Goal: Task Accomplishment & Management: Manage account settings

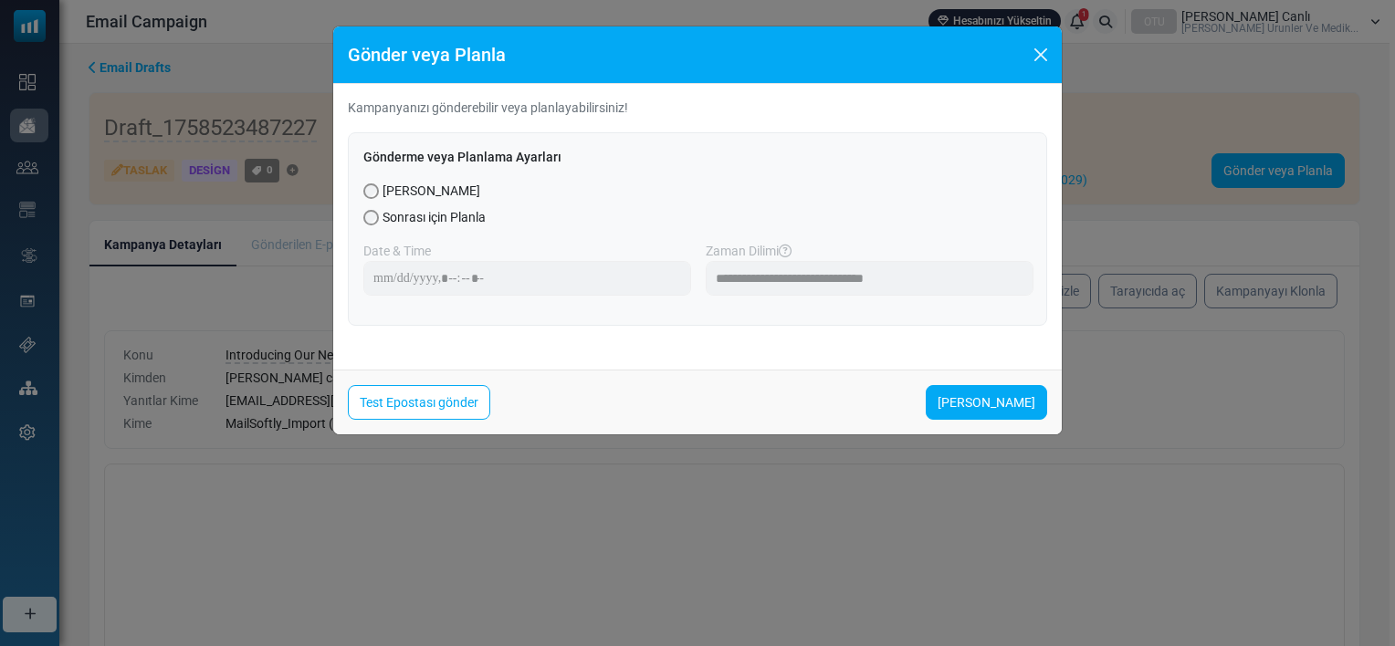
drag, startPoint x: 0, startPoint y: 0, endPoint x: 1083, endPoint y: 468, distance: 1179.5
click at [1083, 468] on div "**********" at bounding box center [697, 323] width 1395 height 646
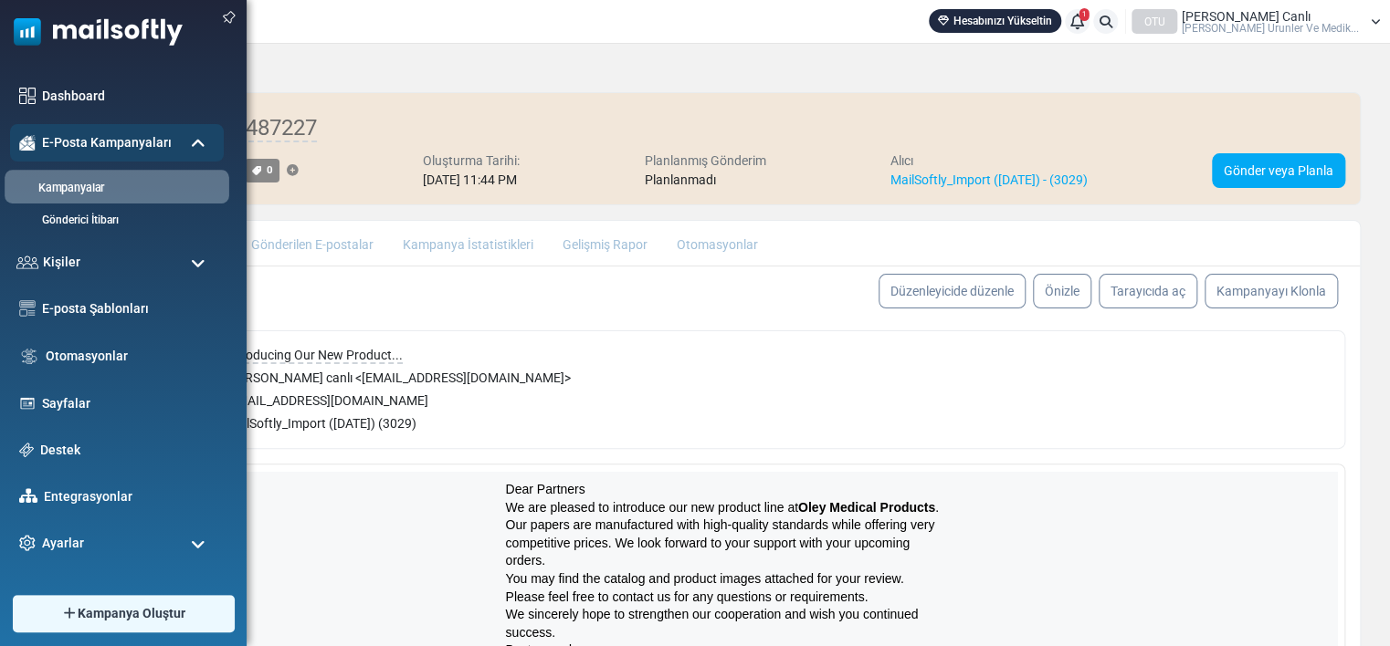
click at [62, 186] on link "Kampanyalar" at bounding box center [114, 188] width 219 height 17
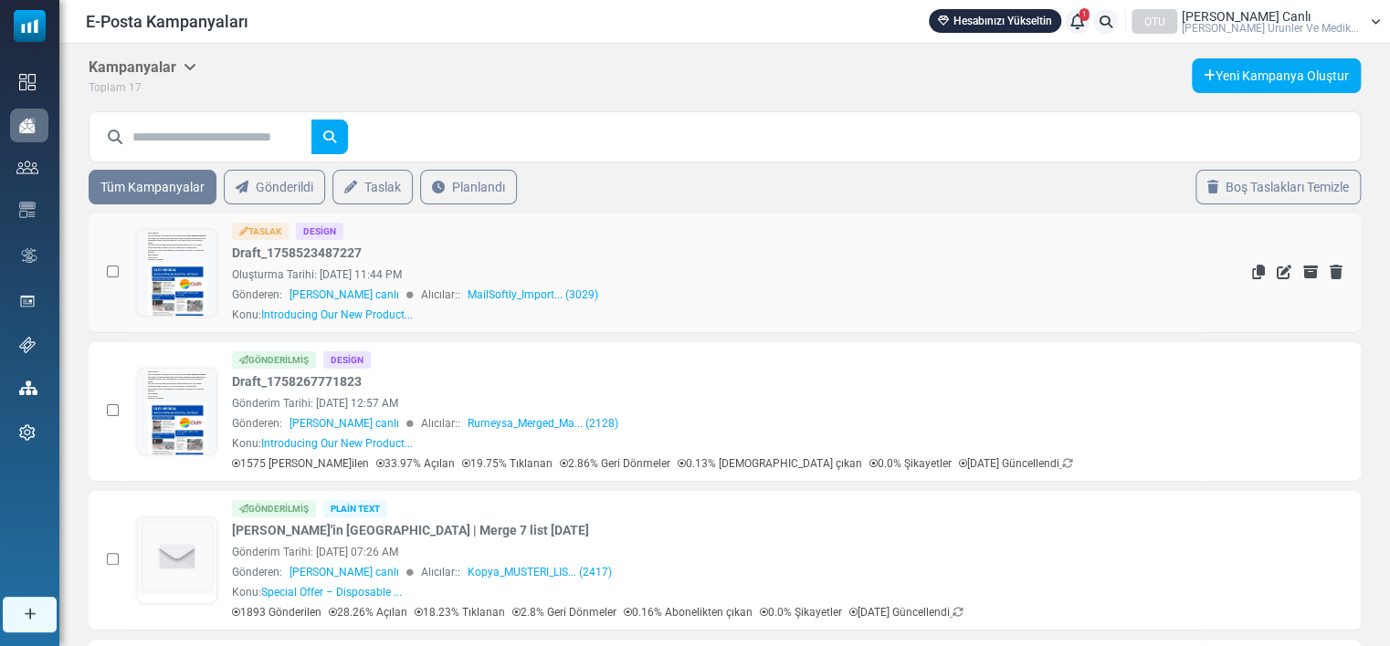
click at [752, 278] on div "Oluşturma Tarihi: September 21, 2025 at 11:44 PM" at bounding box center [711, 275] width 959 height 16
click at [527, 257] on div "Taslak Design Draft_1758523487227 Oluşturma Tarihi: September 21, 2025 at 11:44…" at bounding box center [711, 273] width 959 height 100
click at [270, 228] on div "Taslak" at bounding box center [260, 231] width 57 height 17
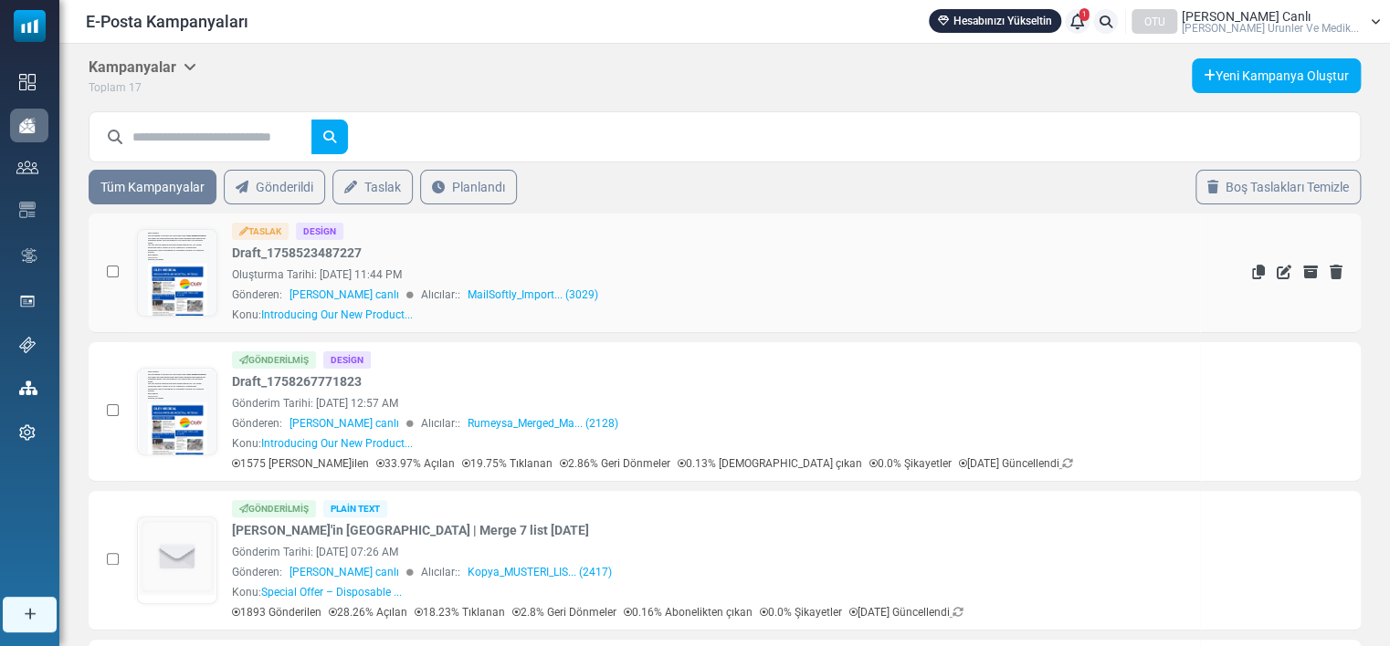
click at [249, 231] on div "Taslak" at bounding box center [260, 231] width 57 height 17
click at [257, 237] on div "Taslak" at bounding box center [260, 231] width 57 height 17
click at [256, 232] on div "Taslak" at bounding box center [260, 231] width 57 height 17
click at [270, 228] on div "Taslak" at bounding box center [260, 231] width 57 height 17
click at [299, 281] on div "Oluşturma Tarihi: September 21, 2025 at 11:44 PM" at bounding box center [711, 275] width 959 height 16
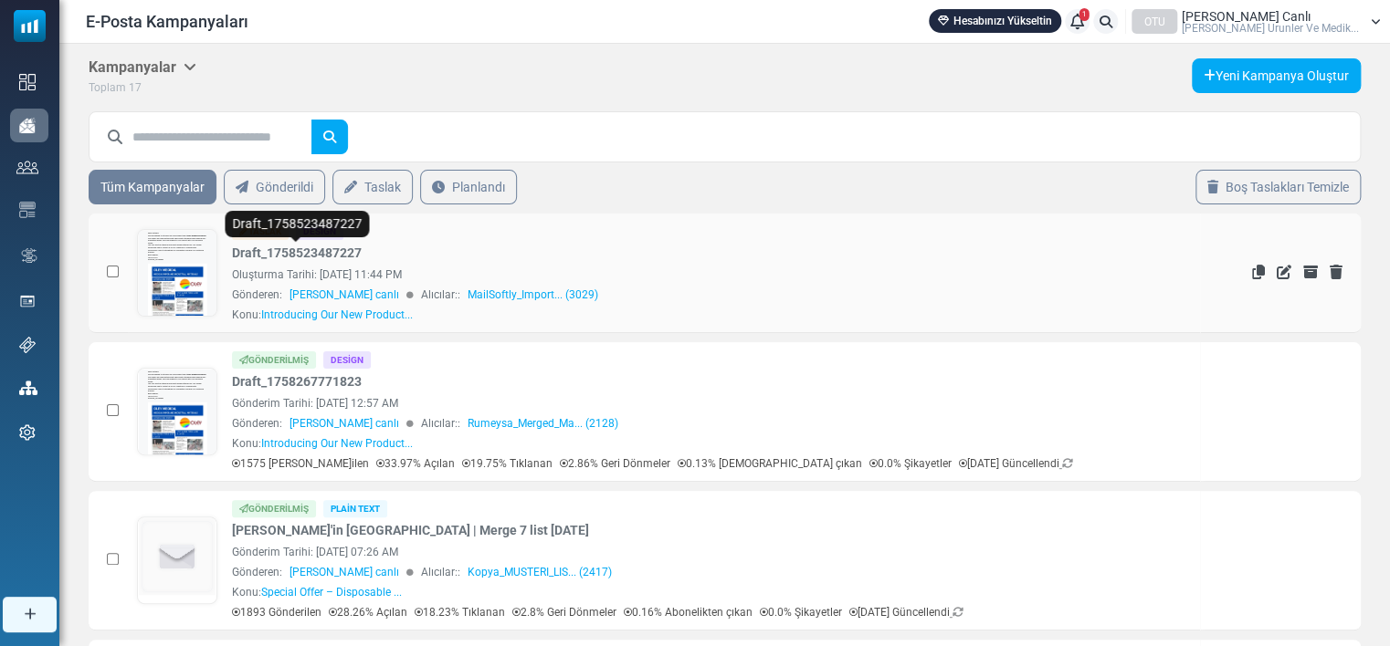
click at [300, 244] on link "Draft_1758523487227" at bounding box center [297, 253] width 130 height 19
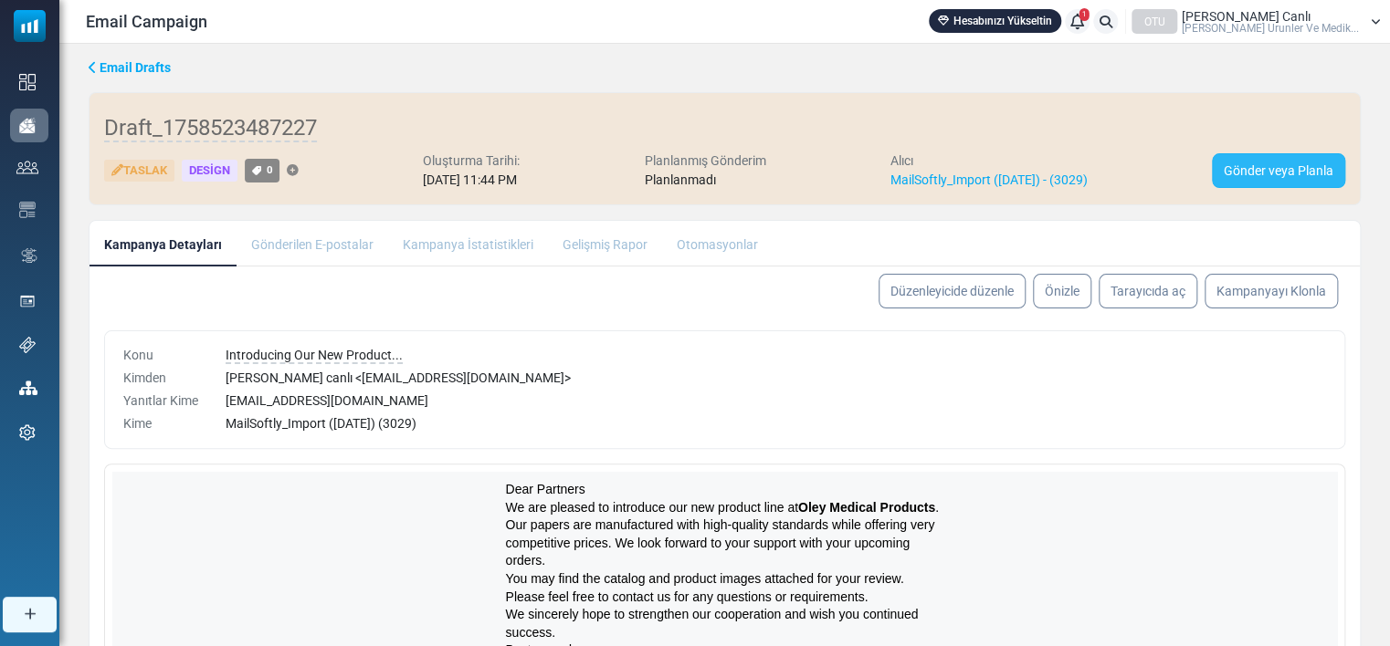
click at [1236, 168] on link "Gönder veya Planla" at bounding box center [1278, 170] width 133 height 35
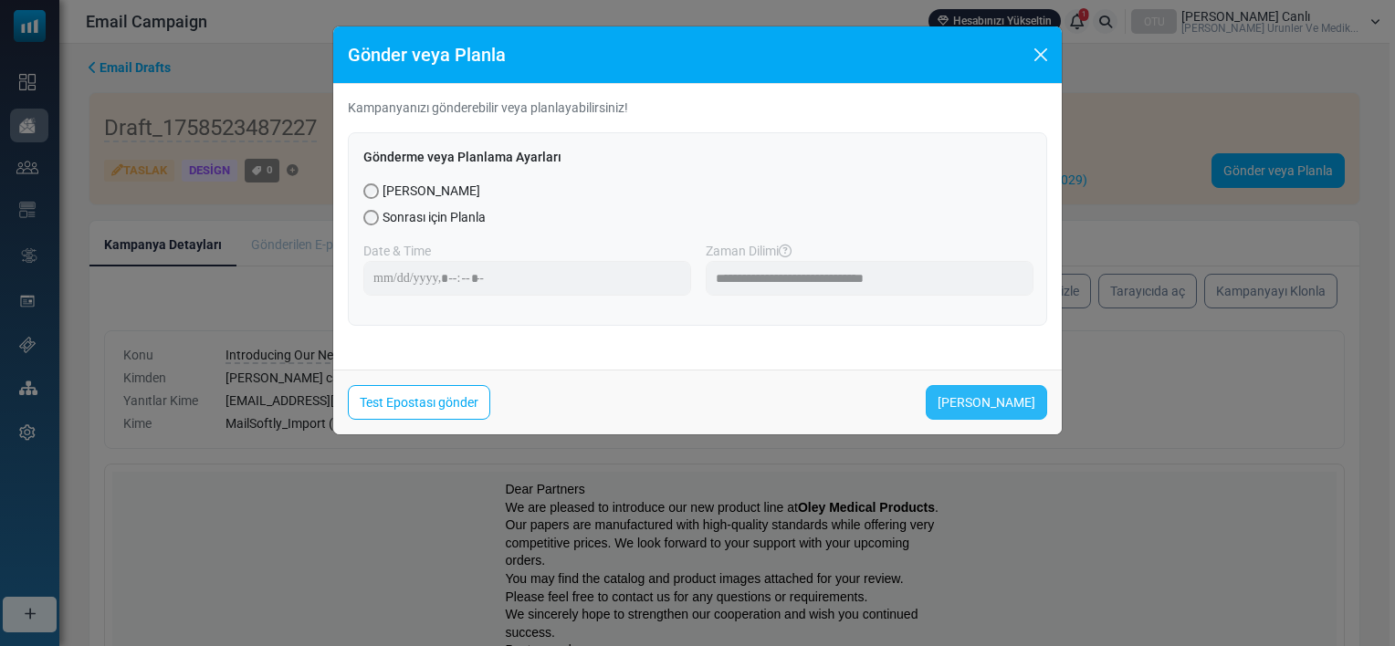
click at [993, 399] on link "[PERSON_NAME]" at bounding box center [986, 402] width 121 height 35
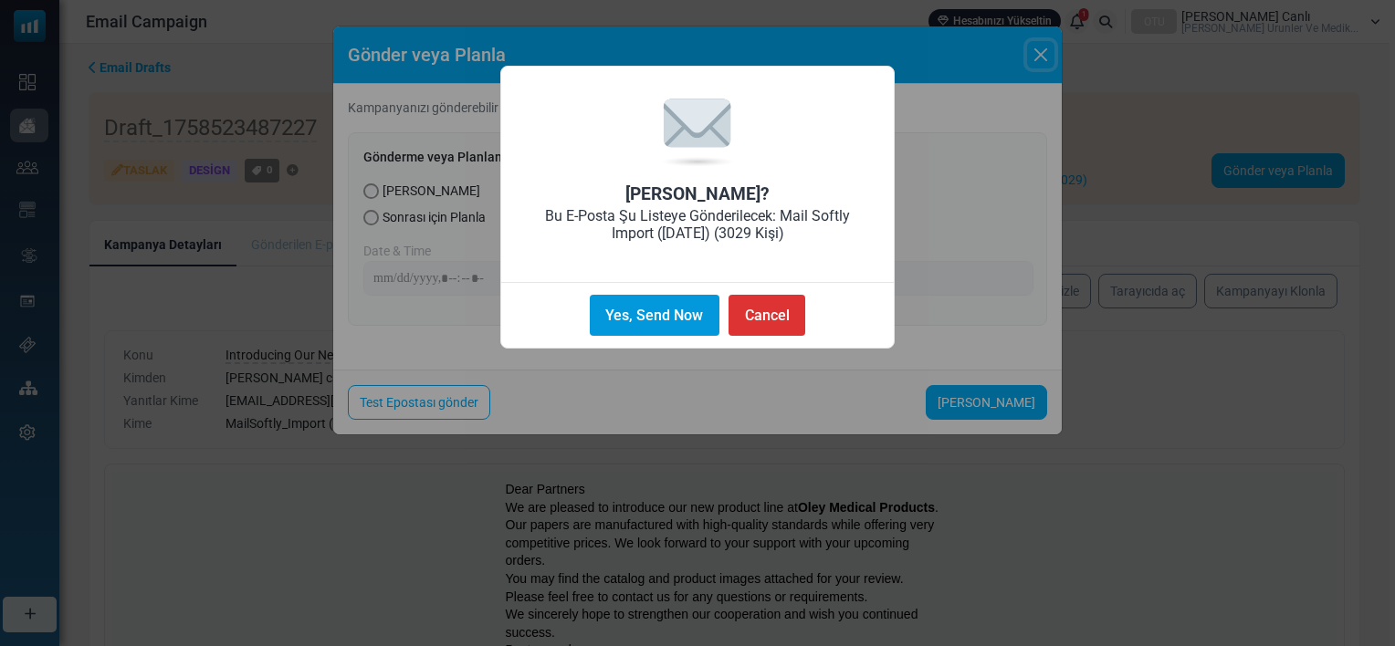
click at [693, 310] on button "Yes, Send Now" at bounding box center [655, 315] width 130 height 41
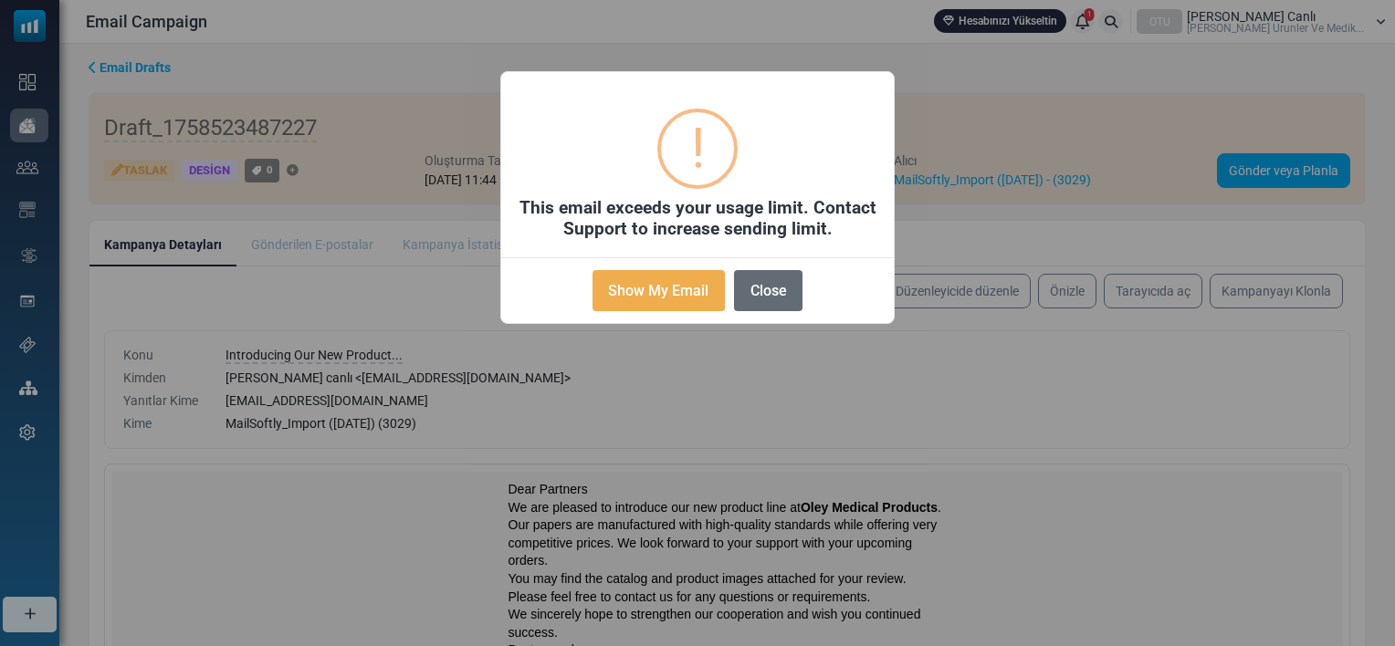
click at [765, 292] on button "Close" at bounding box center [768, 290] width 68 height 41
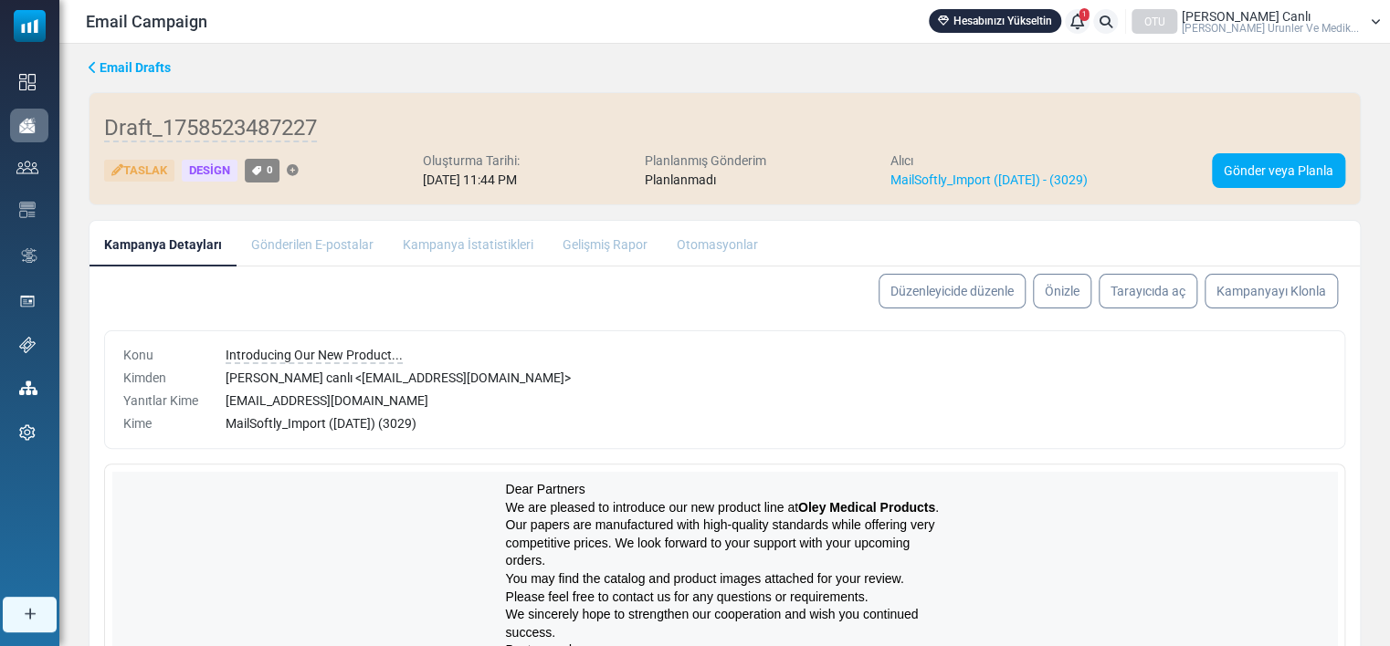
click at [281, 425] on span "MailSoftly_Import ([DATE]) (3029)" at bounding box center [321, 423] width 191 height 15
click at [937, 278] on link "Düzenleyicide düzenle" at bounding box center [952, 291] width 154 height 37
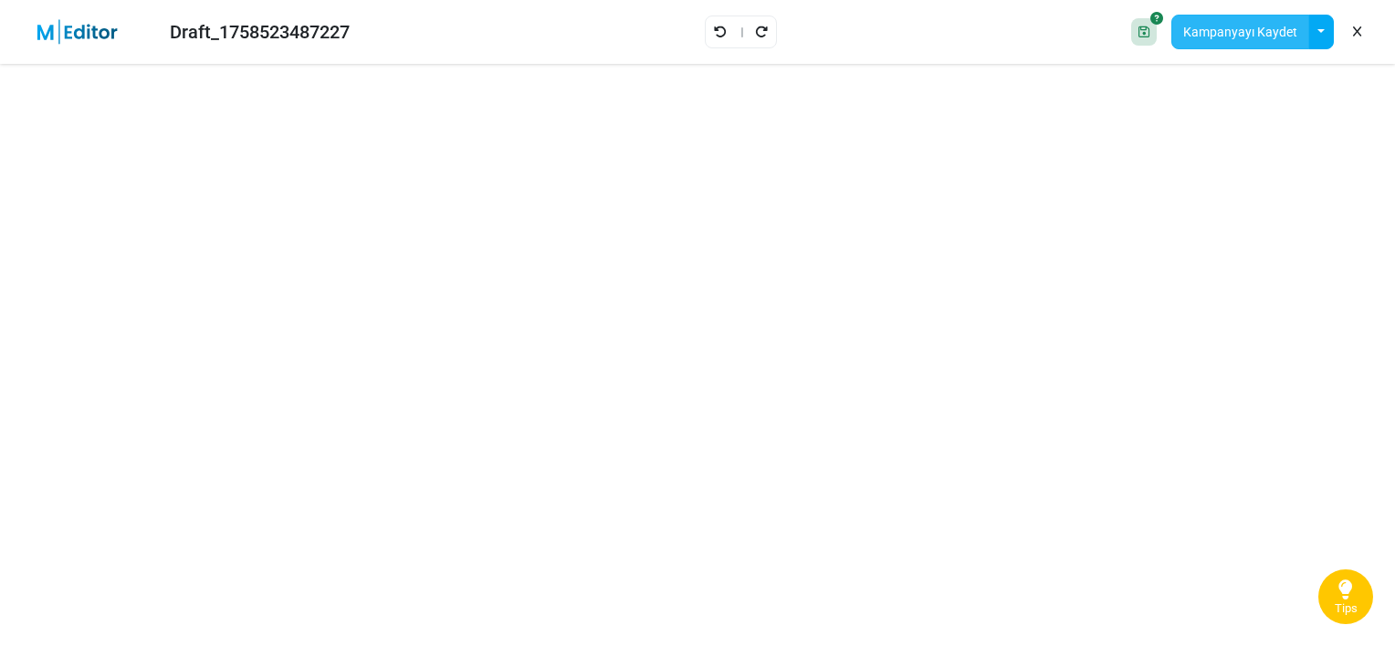
click at [1235, 26] on button "Kampanyayı Kaydet" at bounding box center [1241, 32] width 138 height 35
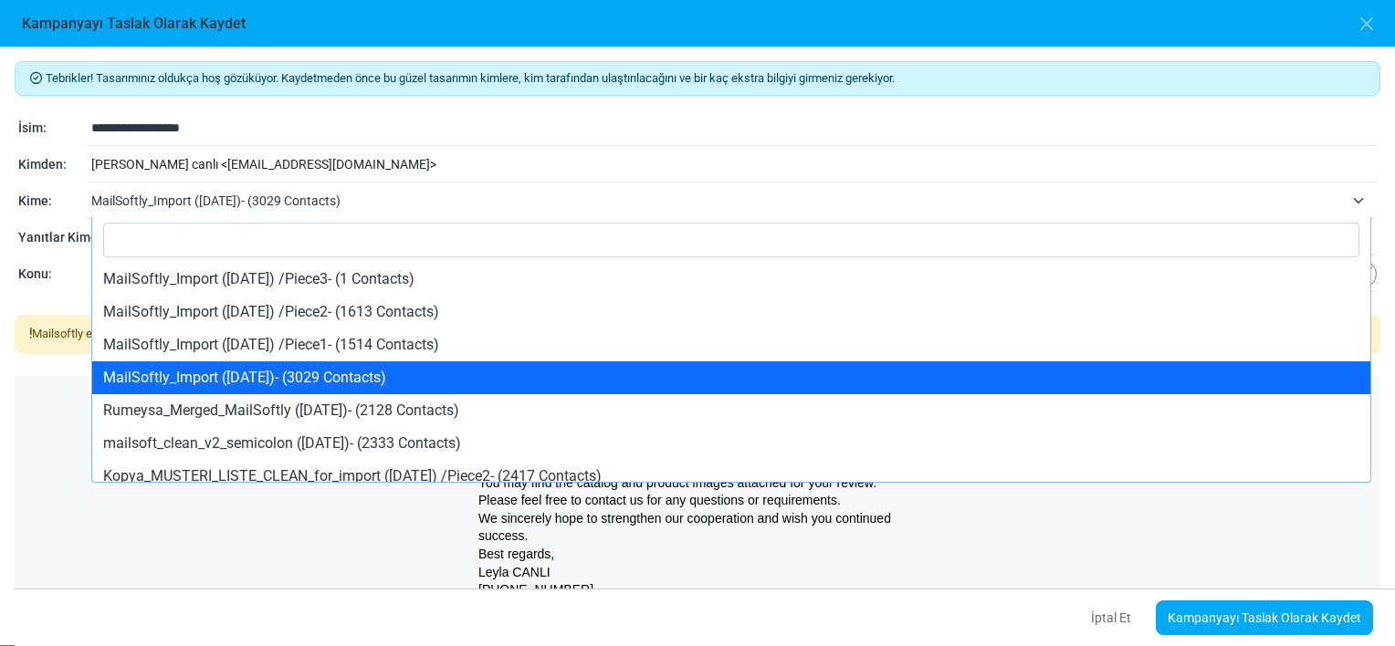
click at [288, 195] on span "MailSoftly_Import (9/12/2025)- (3029 Contacts)" at bounding box center [717, 201] width 1253 height 22
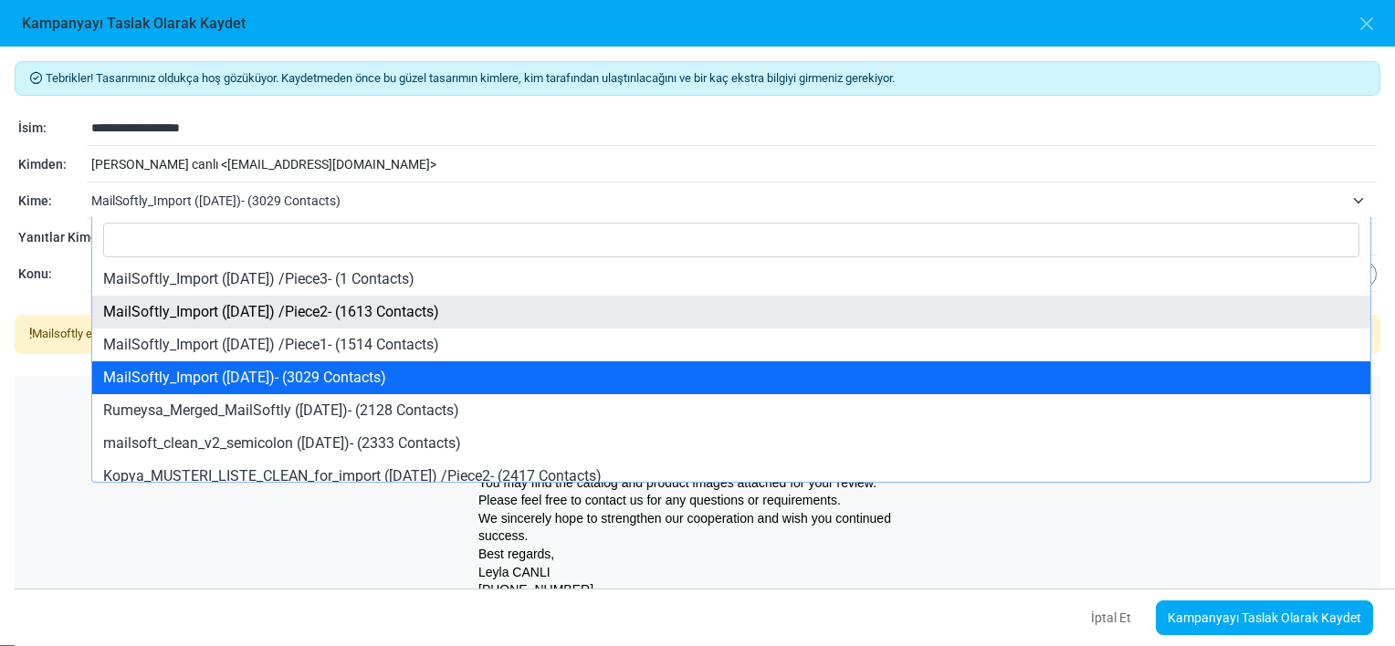
select select "*****"
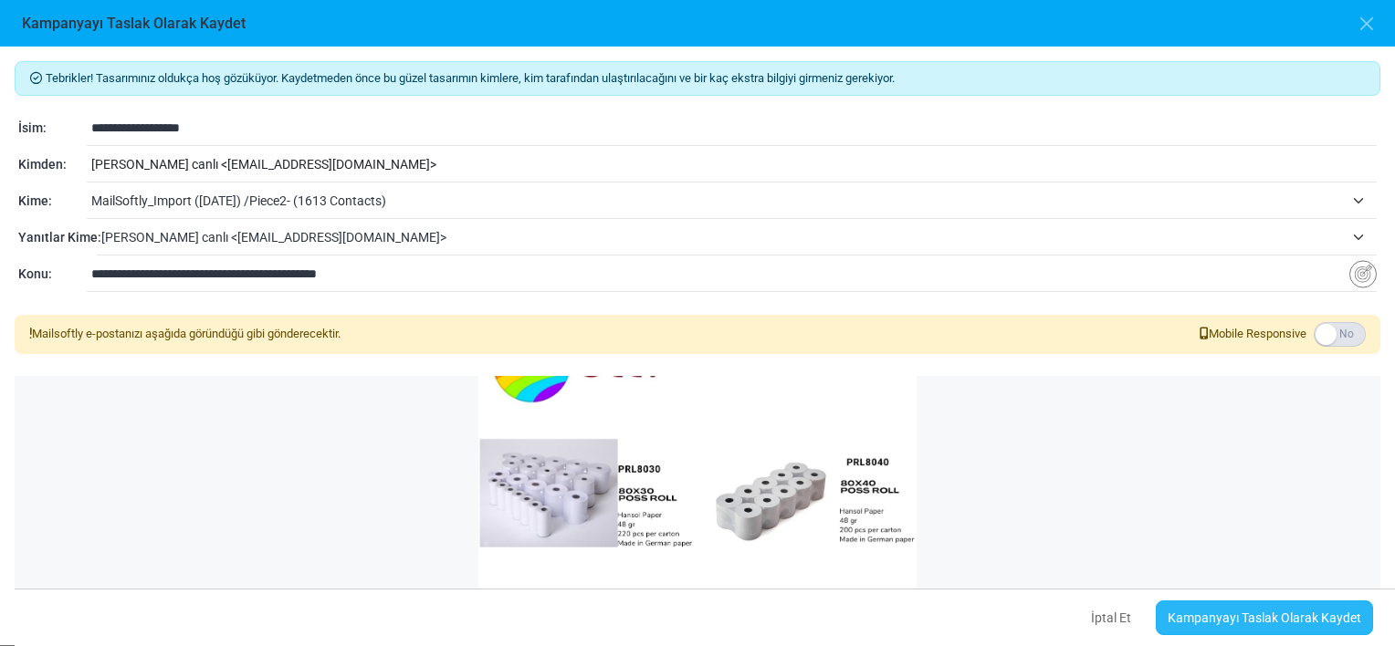
scroll to position [953, 0]
click at [1198, 621] on link "Kampanyayı Taslak Olarak Kaydet" at bounding box center [1264, 618] width 217 height 35
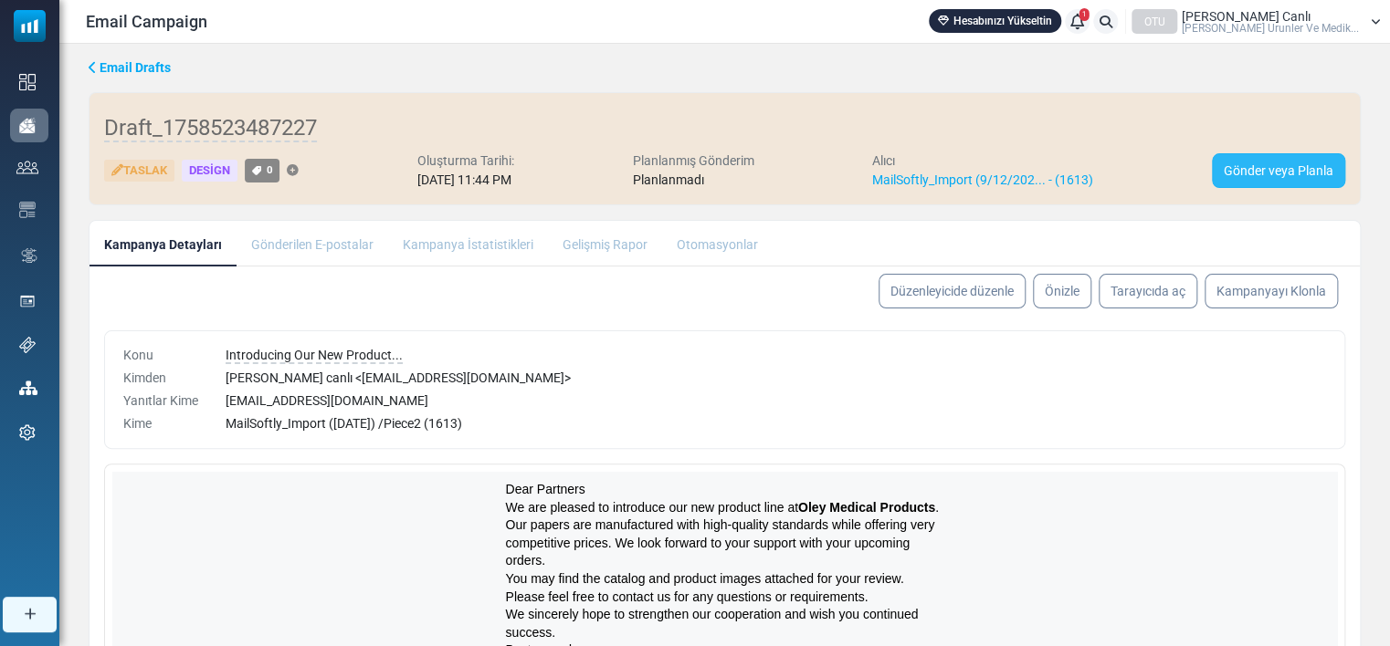
click at [1243, 172] on link "Gönder veya Planla" at bounding box center [1278, 170] width 133 height 35
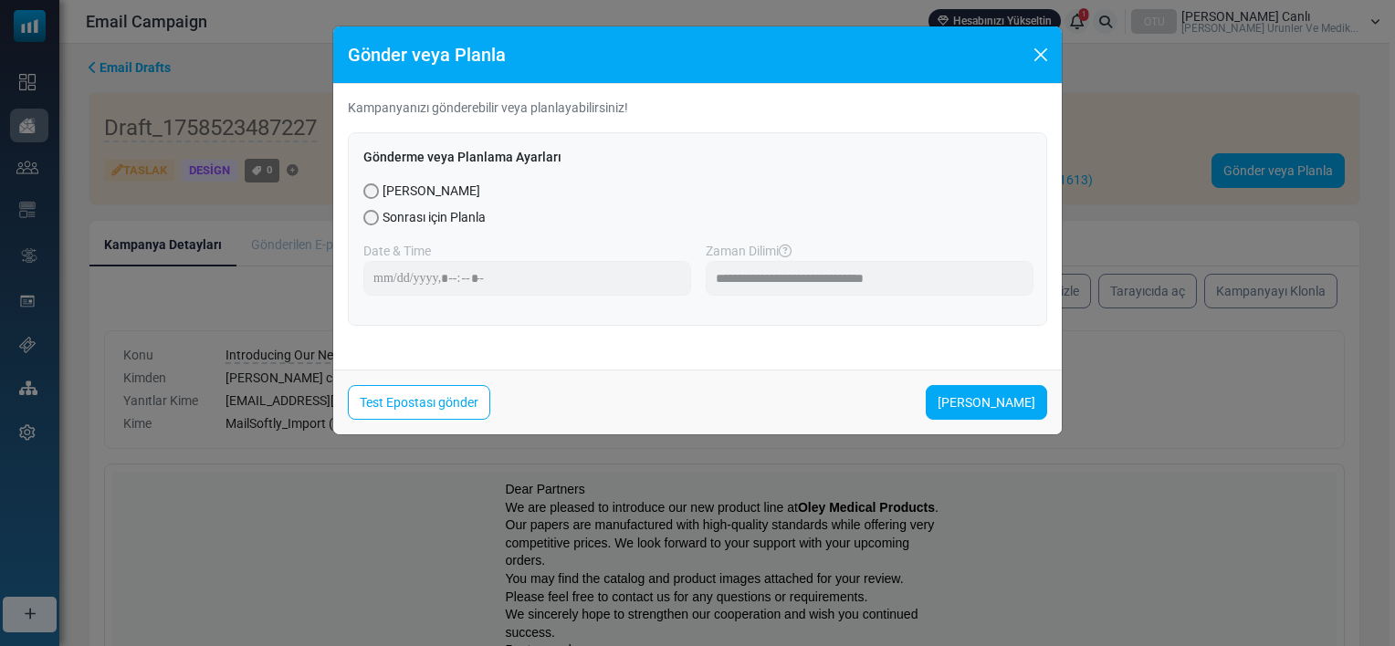
click at [993, 382] on div "Test Epostası gönder Şimdi Gönder" at bounding box center [697, 402] width 729 height 65
click at [992, 398] on link "[PERSON_NAME]" at bounding box center [986, 402] width 121 height 35
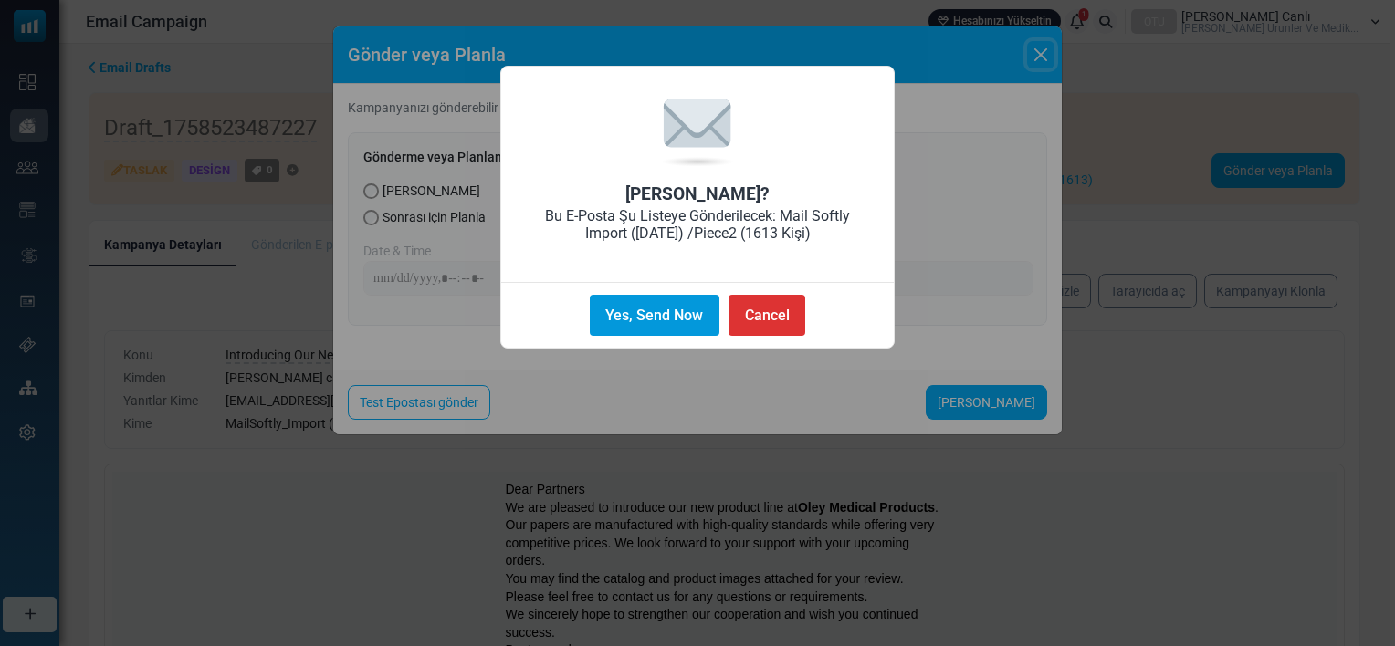
click at [653, 318] on button "Yes, Send Now" at bounding box center [655, 315] width 130 height 41
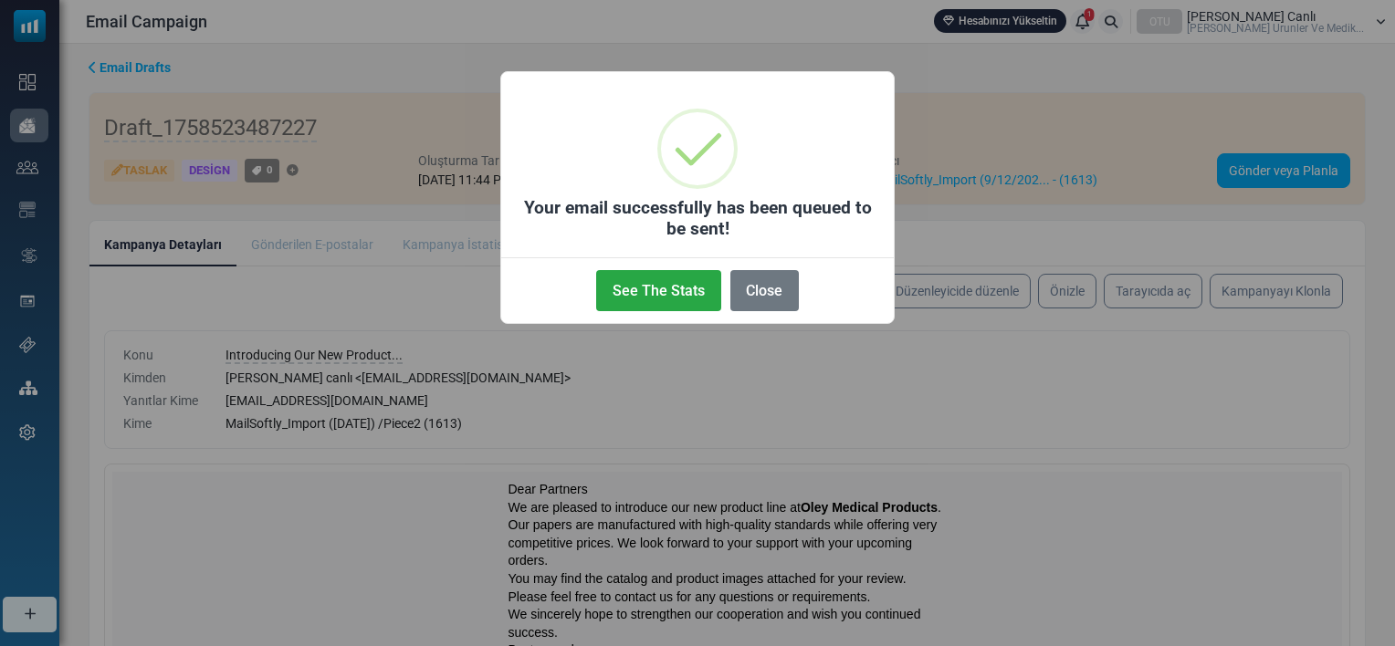
click at [1006, 391] on div "× Your email successfully has been queued to be sent! See The Stats No Close" at bounding box center [697, 323] width 1395 height 646
click at [767, 289] on button "Close" at bounding box center [764, 290] width 68 height 41
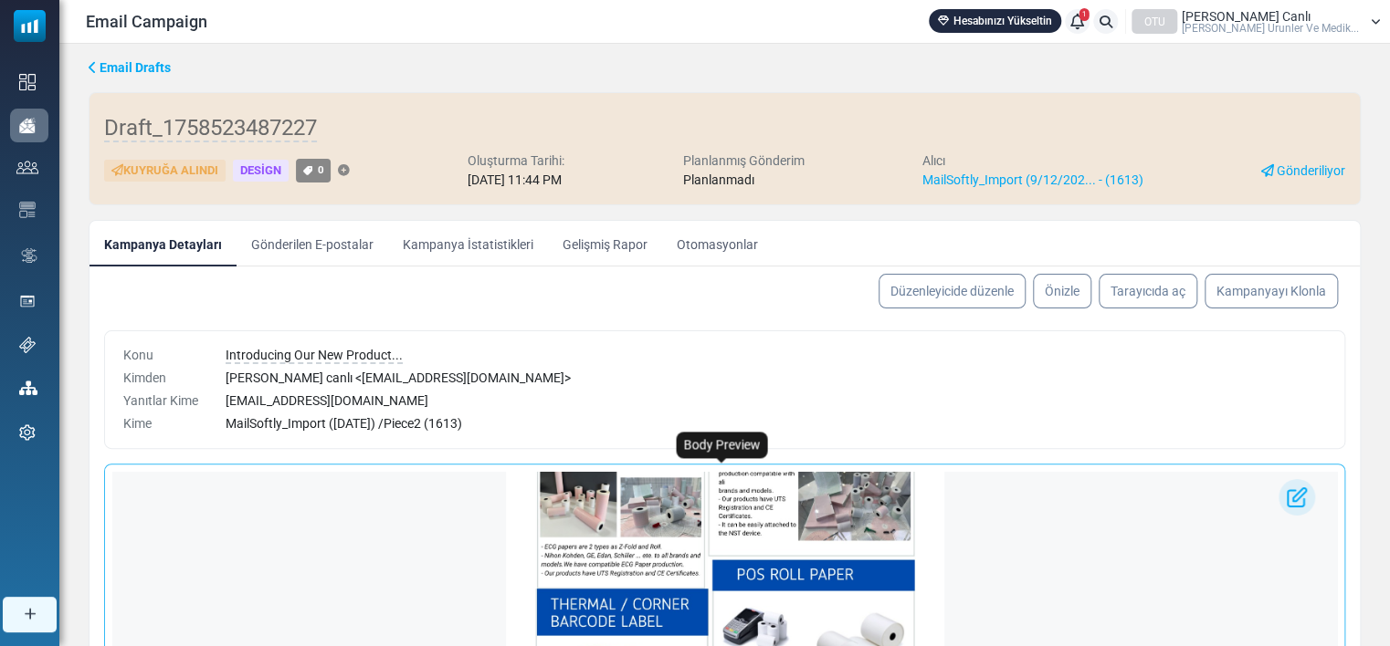
scroll to position [573, 0]
